Goal: Task Accomplishment & Management: Manage account settings

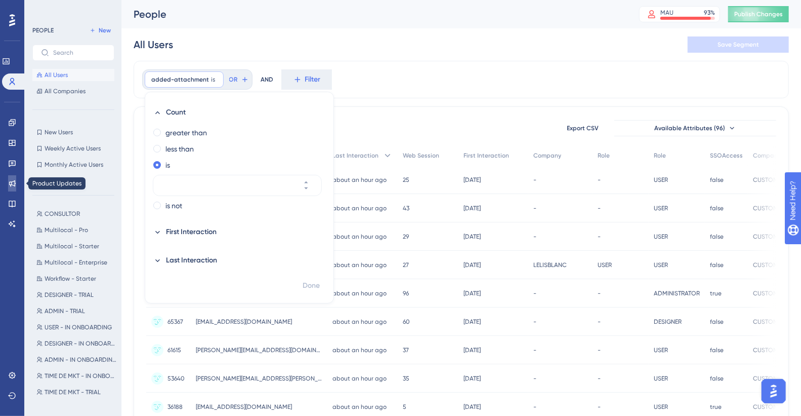
click at [8, 186] on link at bounding box center [12, 183] width 8 height 16
click at [16, 166] on link at bounding box center [12, 163] width 8 height 16
click at [13, 161] on icon at bounding box center [12, 163] width 8 height 8
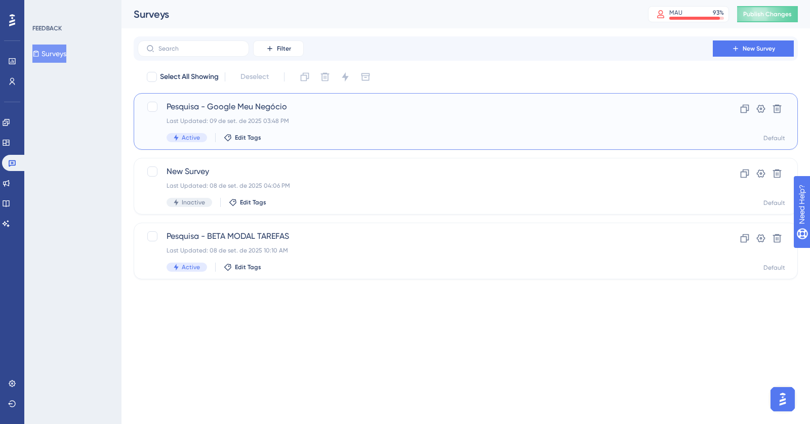
click at [492, 123] on div "Last Updated: 09 de set. de 2025 03:48 PM" at bounding box center [425, 121] width 517 height 8
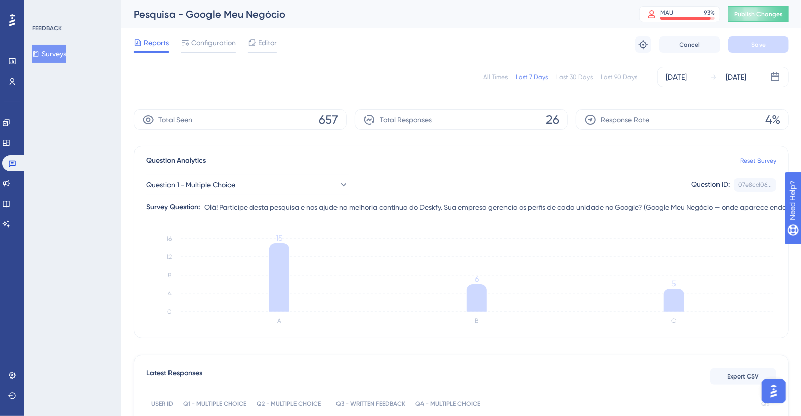
click at [493, 77] on div "All Times" at bounding box center [495, 77] width 24 height 8
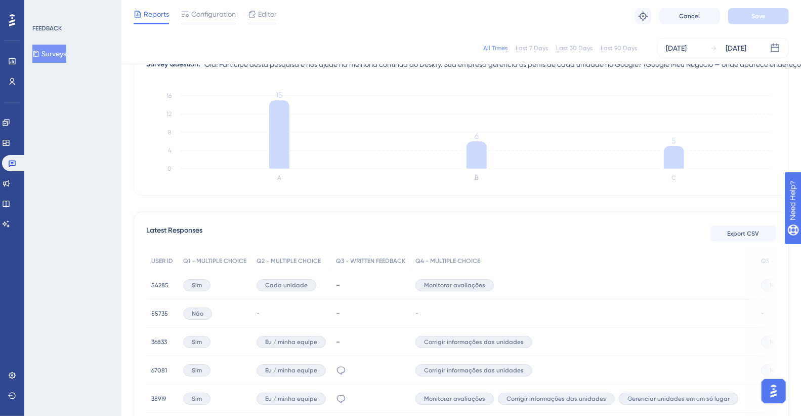
scroll to position [140, 0]
drag, startPoint x: 591, startPoint y: 289, endPoint x: 624, endPoint y: 286, distance: 33.1
click at [591, 289] on div "Monitorar avaliações" at bounding box center [584, 284] width 346 height 28
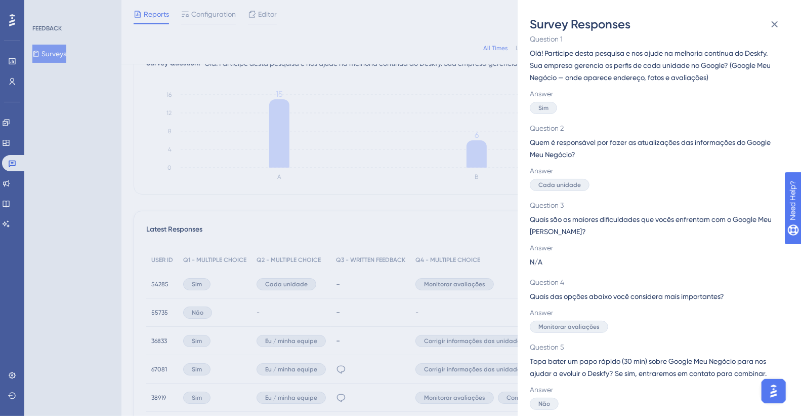
scroll to position [33, 0]
click at [384, 238] on div "Survey Responses 54285 Question 1 Olá! Participe [PERSON_NAME] pesquisa e nos a…" at bounding box center [400, 208] width 801 height 416
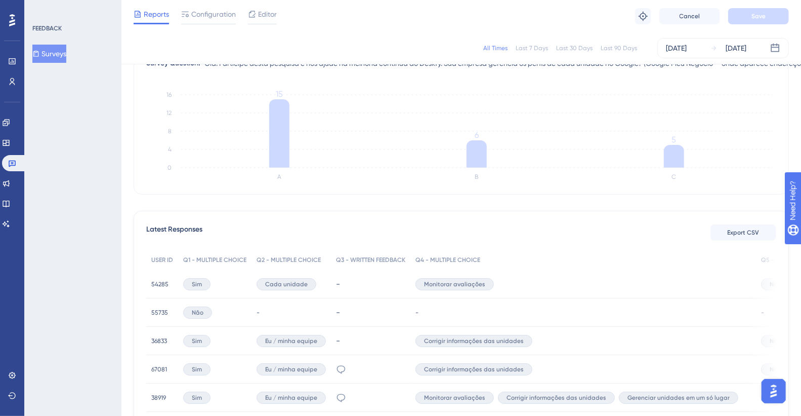
click at [154, 280] on span "54285" at bounding box center [159, 284] width 17 height 8
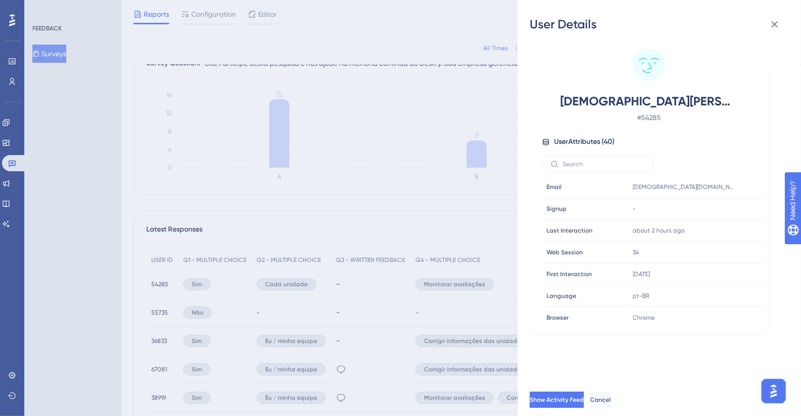
click at [415, 290] on div "User Details [DEMOGRAPHIC_DATA][PERSON_NAME] # 54285 User Attributes ( 40 ) Ema…" at bounding box center [400, 208] width 801 height 416
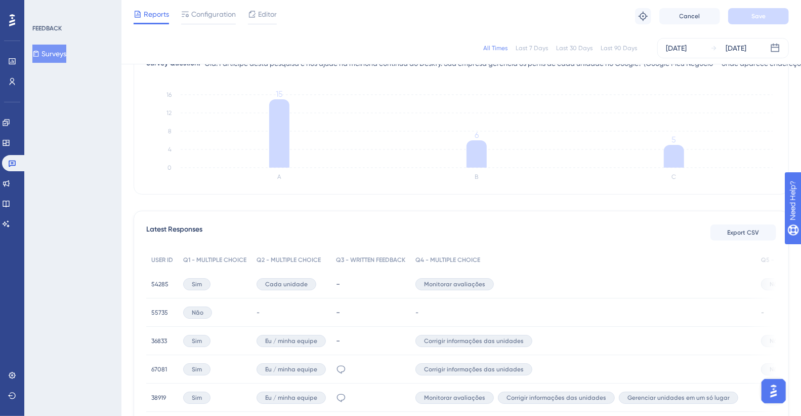
click at [454, 282] on span "Monitorar avaliações" at bounding box center [454, 284] width 61 height 8
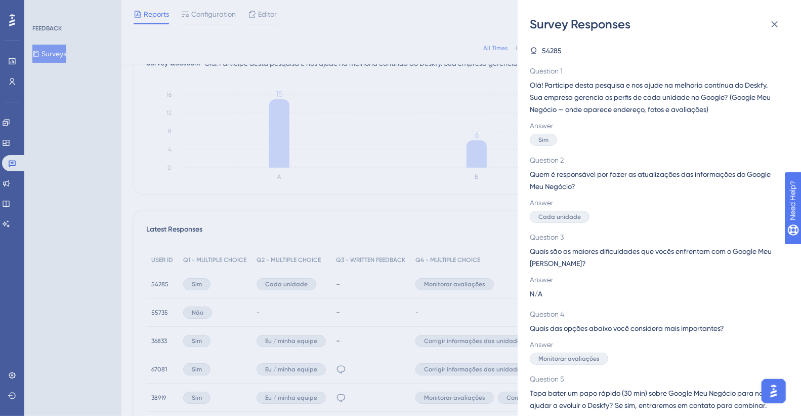
click at [387, 218] on div "Survey Responses 54285 Question 1 Olá! Participe [PERSON_NAME] pesquisa e nos a…" at bounding box center [400, 208] width 801 height 416
